Goal: Information Seeking & Learning: Learn about a topic

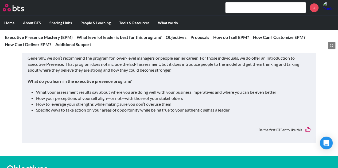
scroll to position [658, 0]
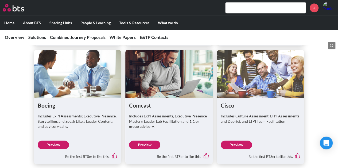
scroll to position [1218, 0]
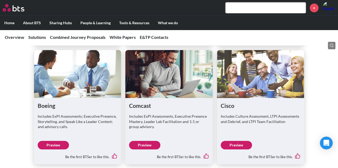
click at [243, 141] on link "Preview" at bounding box center [236, 145] width 31 height 9
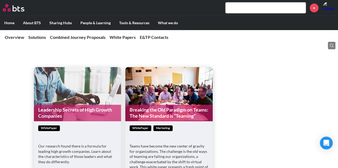
scroll to position [1380, 0]
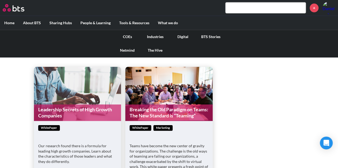
click at [155, 50] on link "The Hive" at bounding box center [155, 51] width 28 height 14
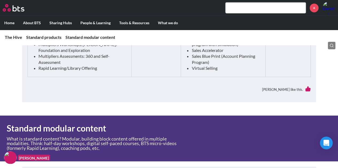
scroll to position [380, 0]
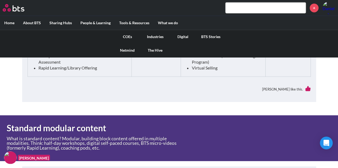
click at [132, 34] on link "COEs" at bounding box center [127, 37] width 28 height 14
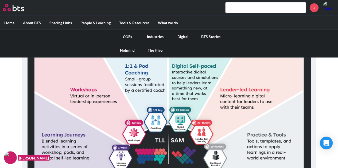
scroll to position [540, 0]
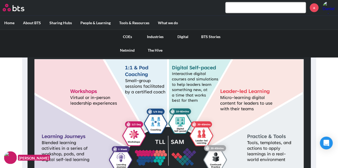
click at [130, 37] on link "COEs" at bounding box center [127, 37] width 28 height 14
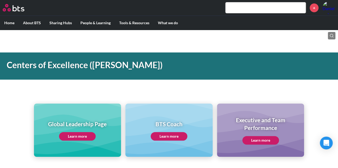
scroll to position [40, 0]
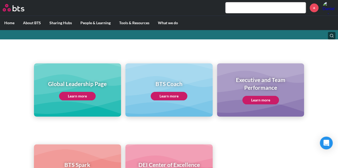
click at [72, 96] on link "Learn more" at bounding box center [77, 96] width 37 height 9
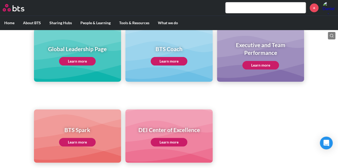
scroll to position [76, 0]
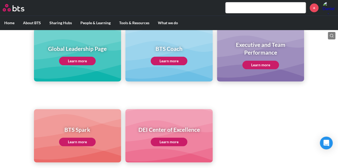
click at [257, 61] on link "Learn more" at bounding box center [260, 65] width 37 height 9
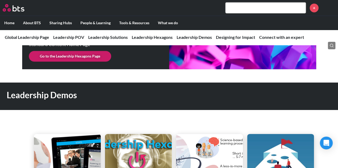
scroll to position [1394, 0]
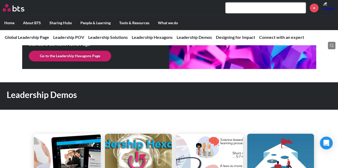
click at [88, 51] on link "Go to the Leadership Hexagons Page" at bounding box center [70, 56] width 82 height 11
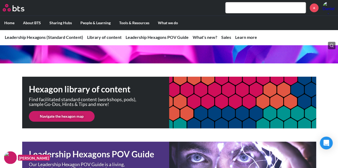
scroll to position [135, 0]
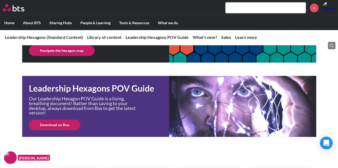
click at [80, 51] on link "Navigate the hexagon map" at bounding box center [62, 50] width 66 height 11
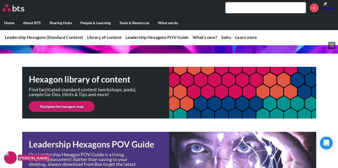
scroll to position [92, 0]
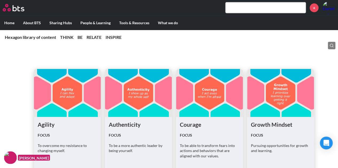
scroll to position [893, 0]
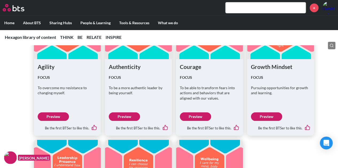
click at [190, 118] on link "Preview" at bounding box center [195, 117] width 31 height 9
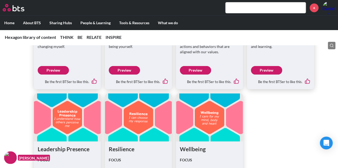
click at [263, 71] on link "Preview" at bounding box center [266, 70] width 31 height 9
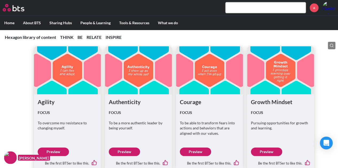
scroll to position [858, 0]
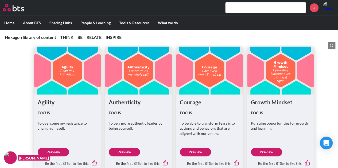
click at [22, 85] on div "Agility FOCUS To overcome my resistance to changing myself. Preview Be the firs…" at bounding box center [169, 163] width 338 height 273
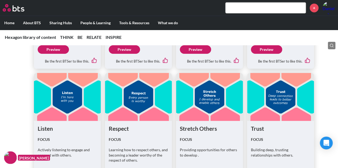
scroll to position [1376, 0]
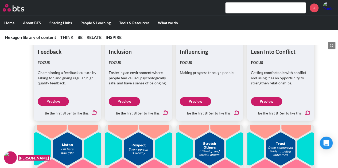
click at [263, 100] on link "Preview" at bounding box center [266, 101] width 31 height 9
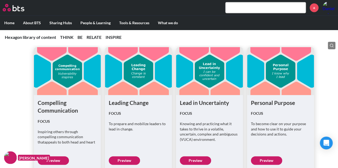
scroll to position [1696, 0]
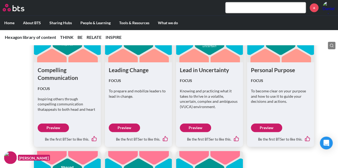
click at [49, 125] on link "Preview" at bounding box center [53, 128] width 31 height 9
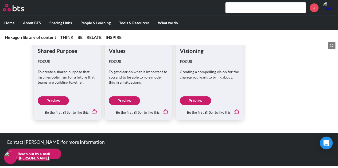
scroll to position [1852, 0]
click at [196, 97] on link "Preview" at bounding box center [195, 101] width 31 height 9
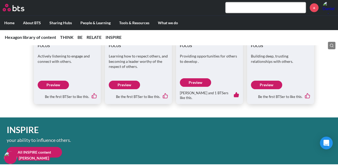
scroll to position [1491, 0]
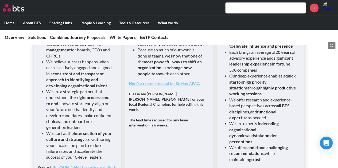
scroll to position [483, 0]
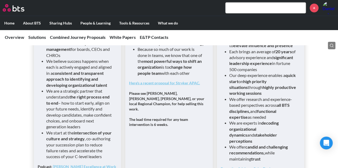
click at [169, 93] on div "Our POV Our work with teams is not run-of-the-mill team building Working with e…" at bounding box center [169, 66] width 80 height 132
click at [168, 85] on link "Here's a recent proposal for Stryker APAC." at bounding box center [164, 83] width 71 height 5
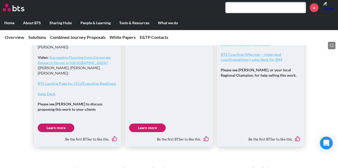
scroll to position [619, 0]
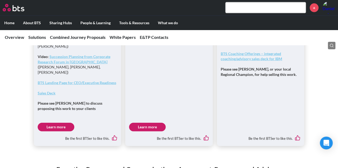
click at [151, 123] on link "Learn more" at bounding box center [147, 127] width 37 height 9
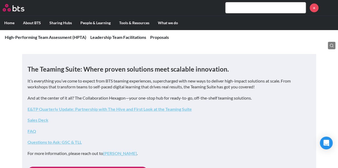
scroll to position [101, 0]
click at [39, 119] on link "Sales Deck" at bounding box center [37, 119] width 21 height 5
